Goal: Information Seeking & Learning: Check status

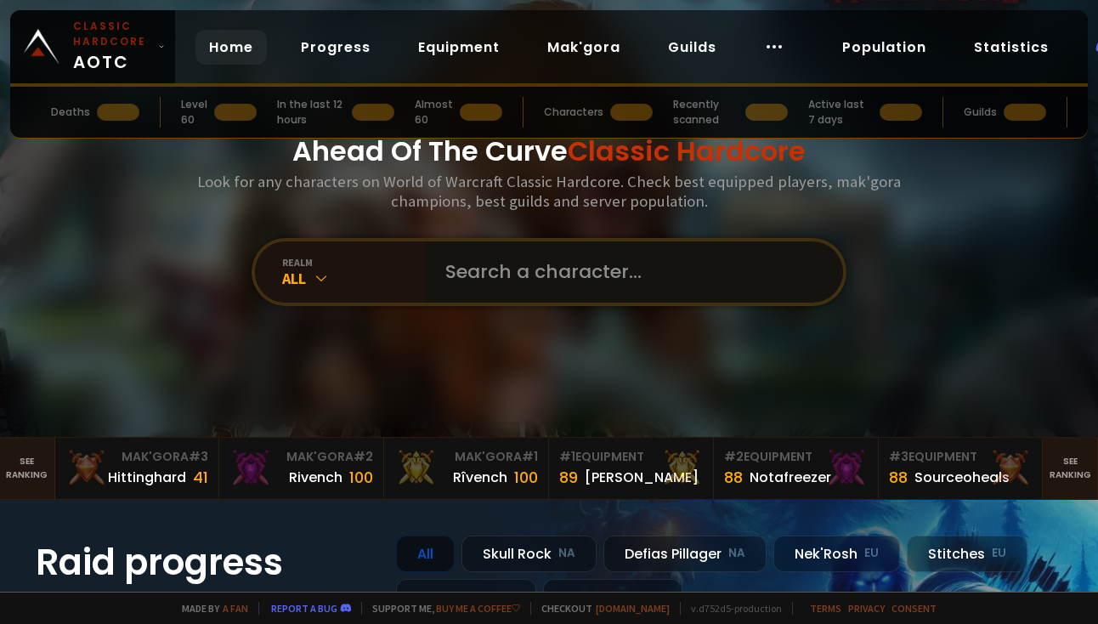
click at [695, 269] on input "text" at bounding box center [629, 271] width 388 height 61
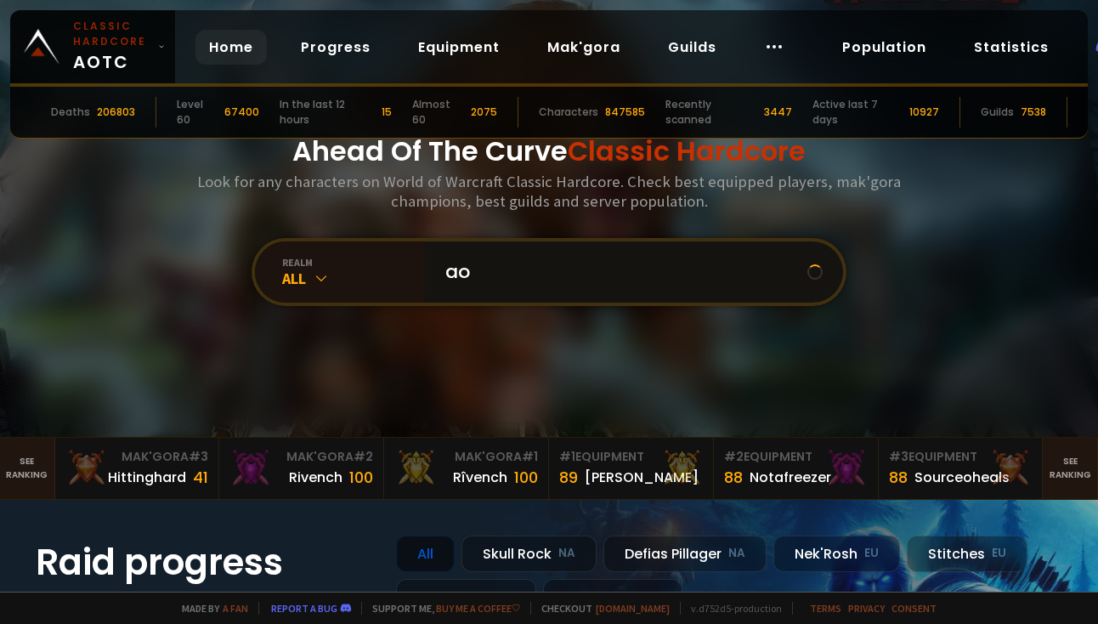
type input "a"
type input "trentaz"
click at [521, 249] on input "text" at bounding box center [629, 271] width 388 height 61
type input "ephrael"
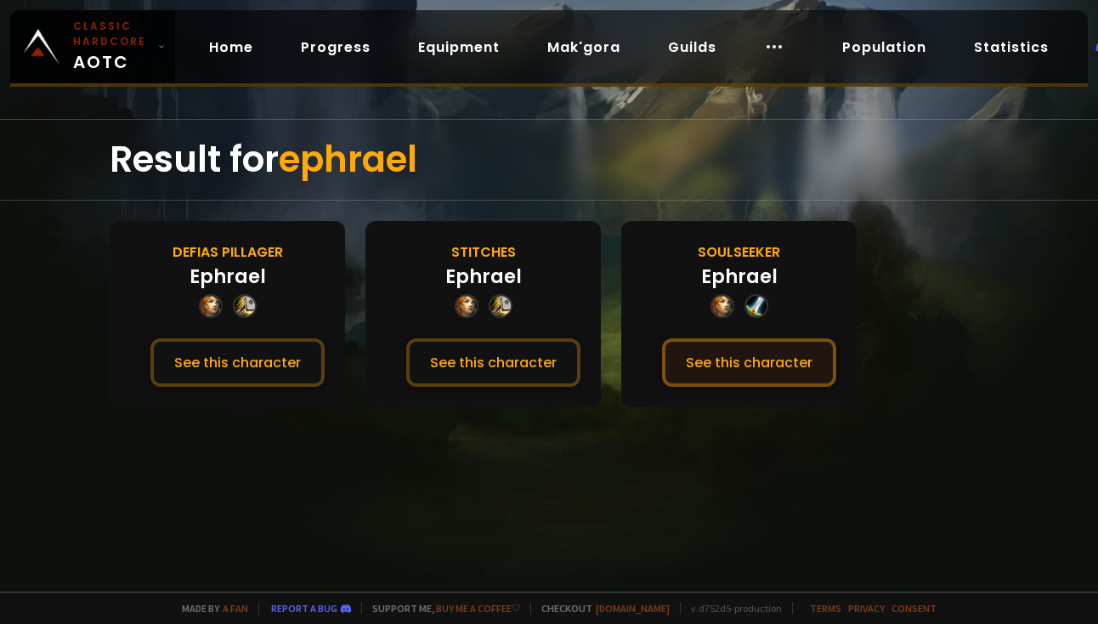
click at [707, 357] on button "See this character" at bounding box center [749, 362] width 174 height 48
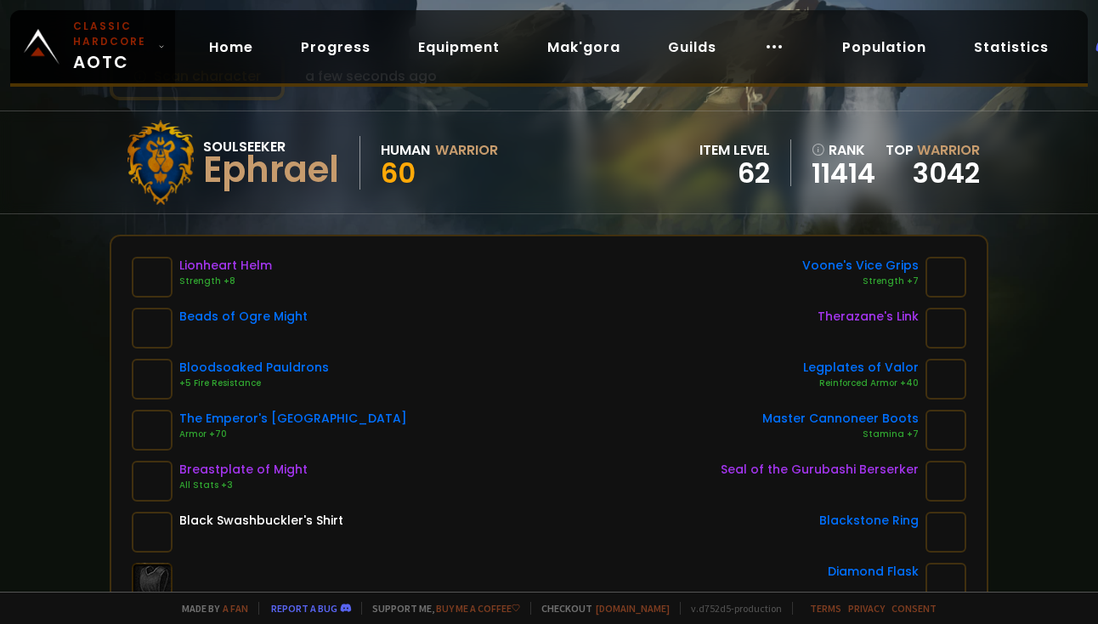
scroll to position [25, 0]
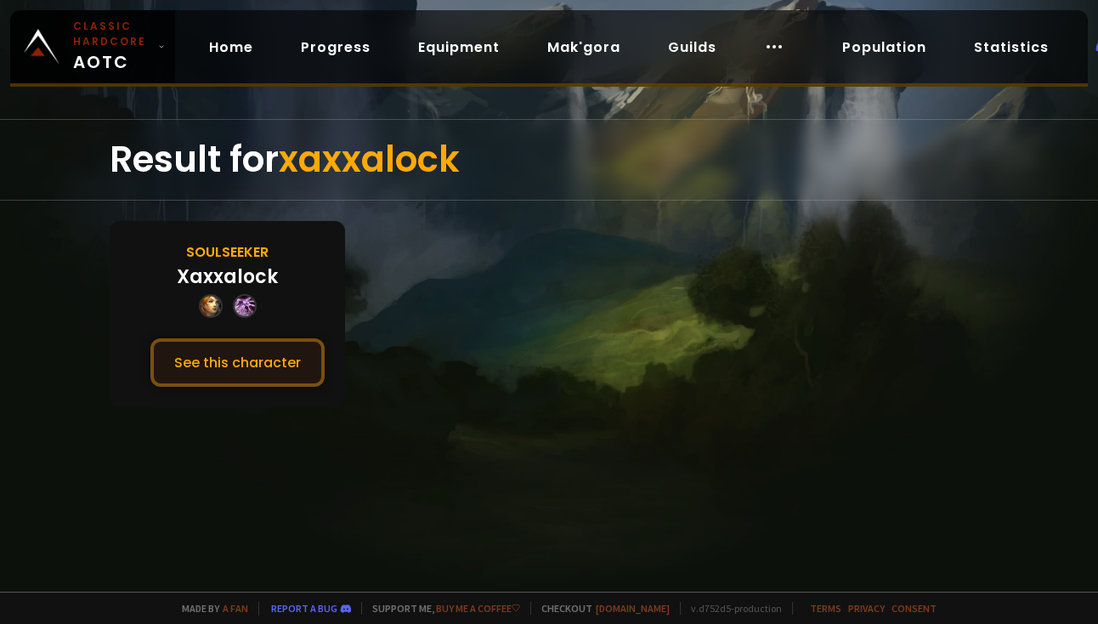
click at [279, 359] on button "See this character" at bounding box center [237, 362] width 174 height 48
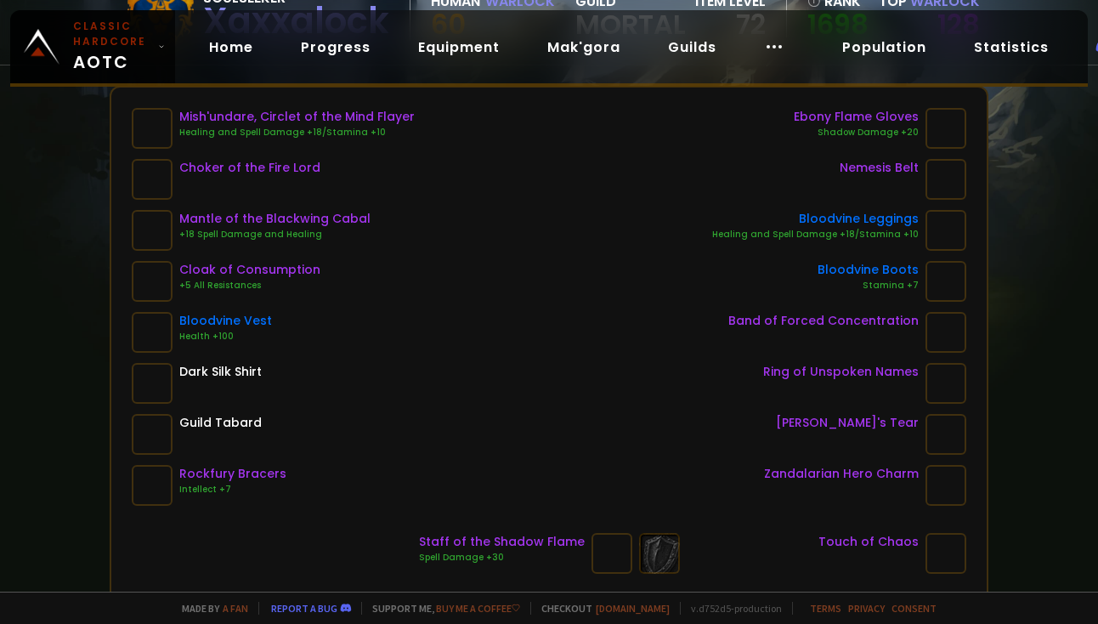
scroll to position [212, 0]
